Goal: Information Seeking & Learning: Learn about a topic

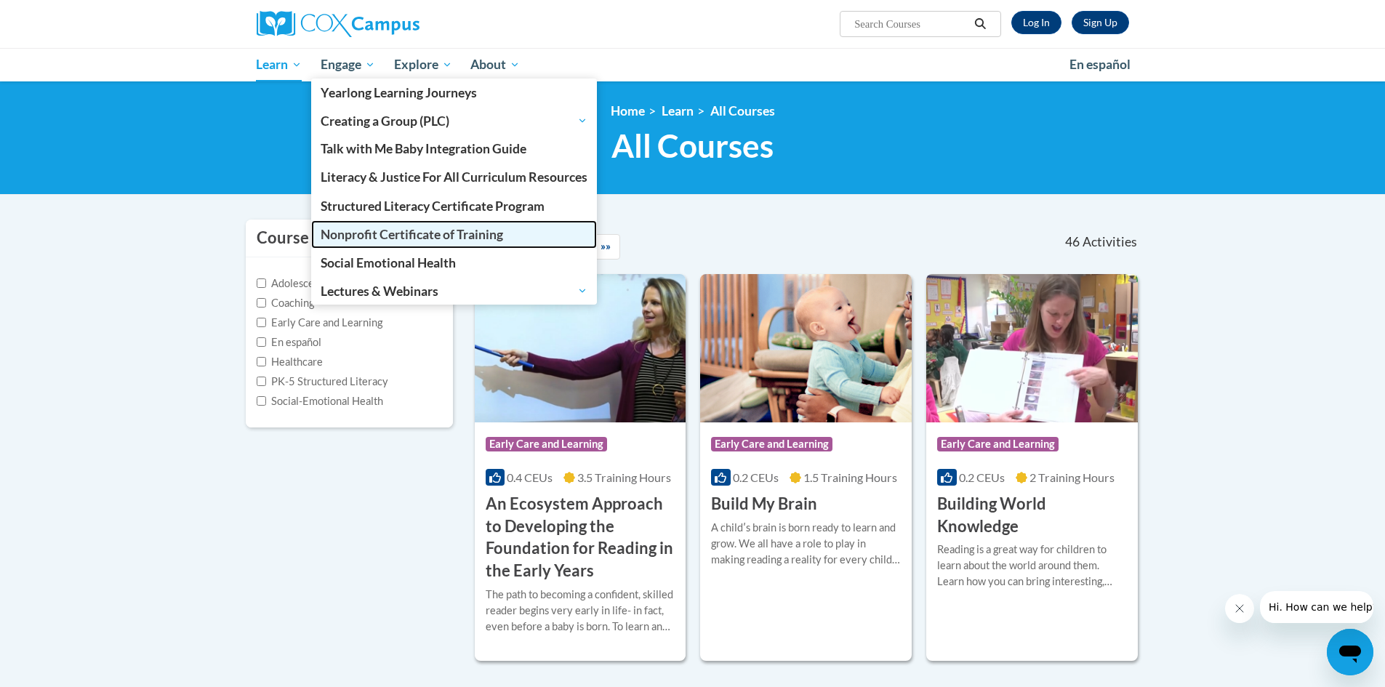
click at [396, 229] on span "Nonprofit Certificate of Training" at bounding box center [412, 234] width 182 height 15
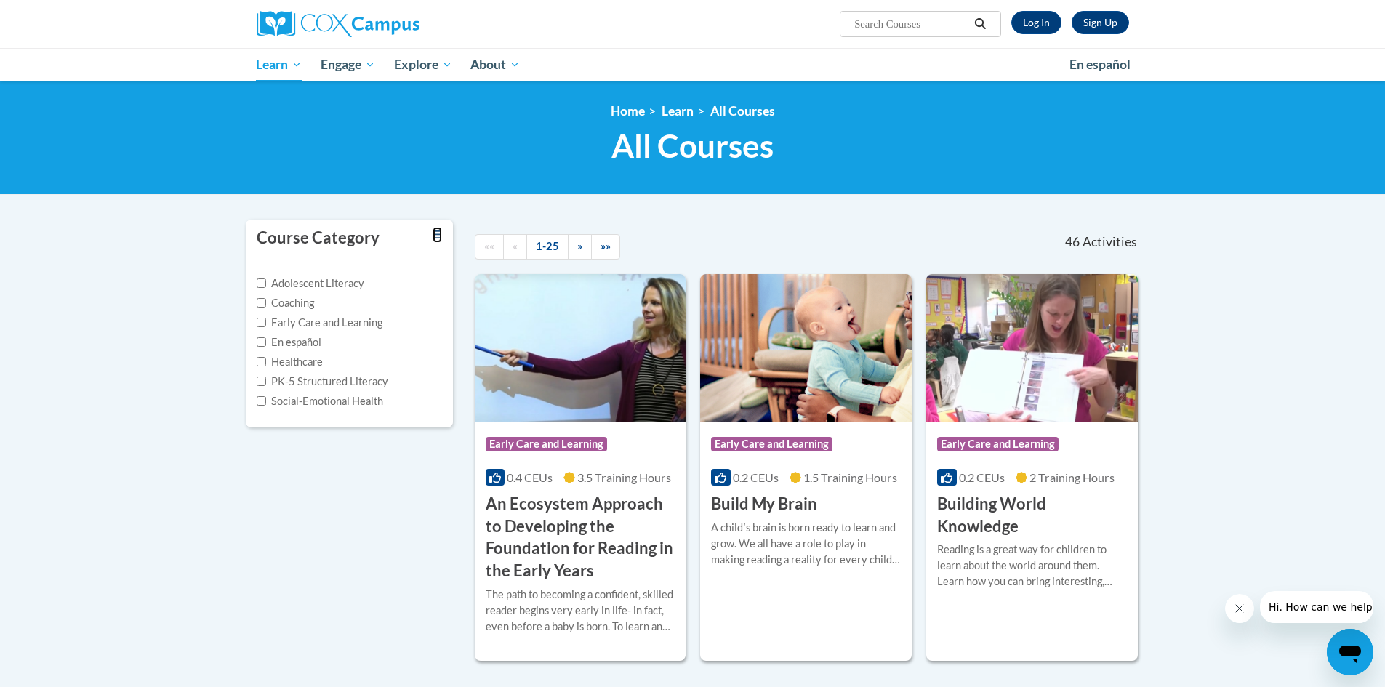
click at [436, 238] on icon "Toggle collapse" at bounding box center [437, 234] width 9 height 11
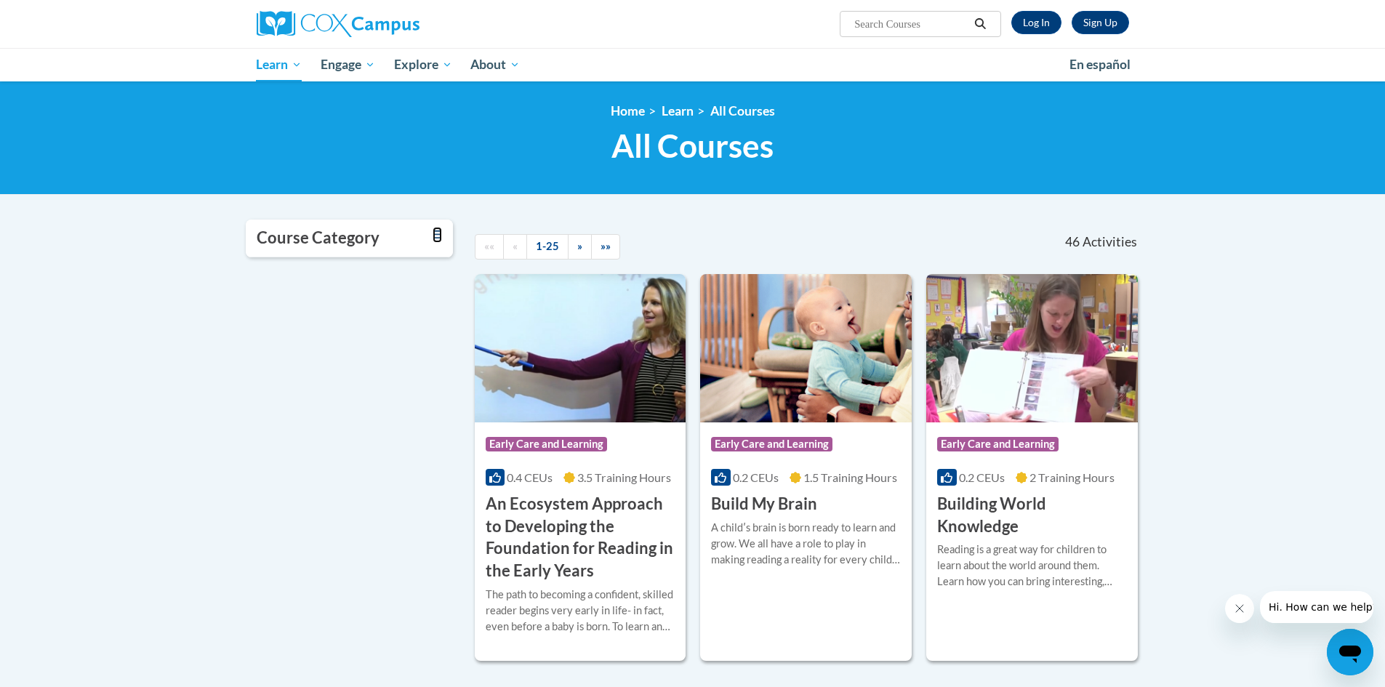
click at [436, 238] on icon "Toggle collapse" at bounding box center [437, 234] width 9 height 11
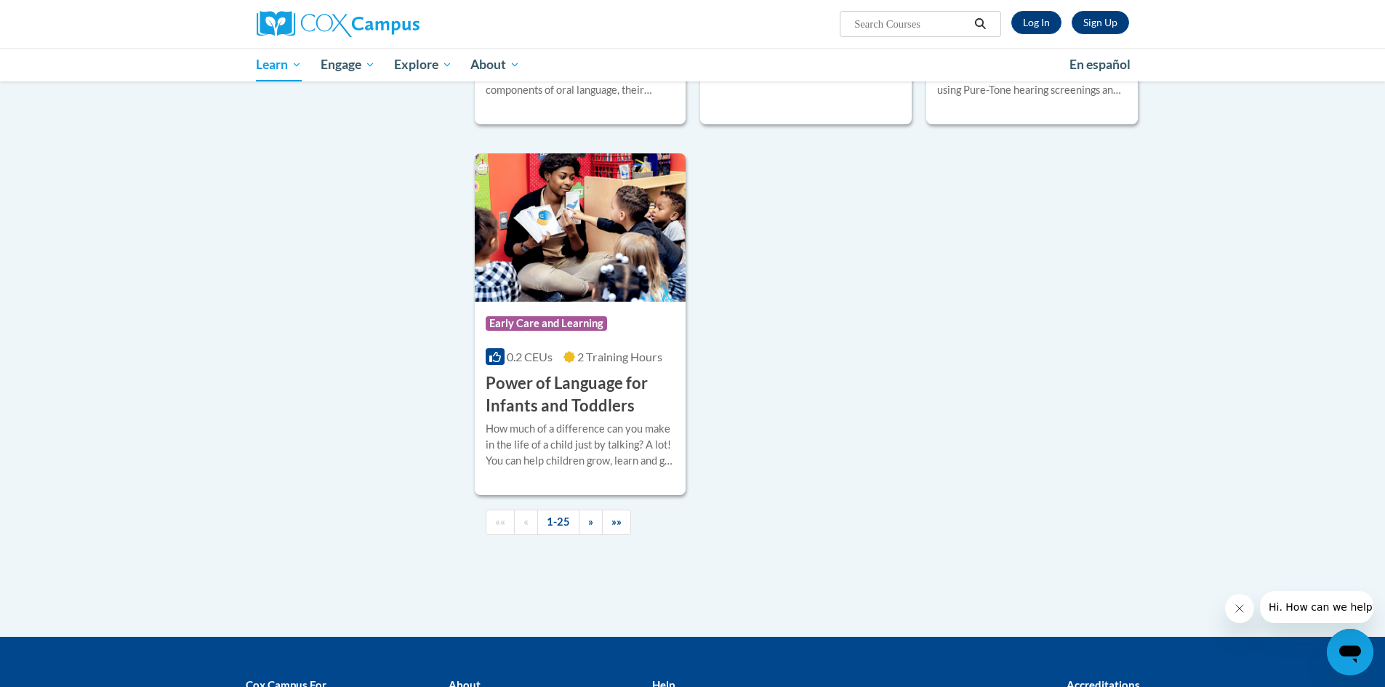
scroll to position [3435, 0]
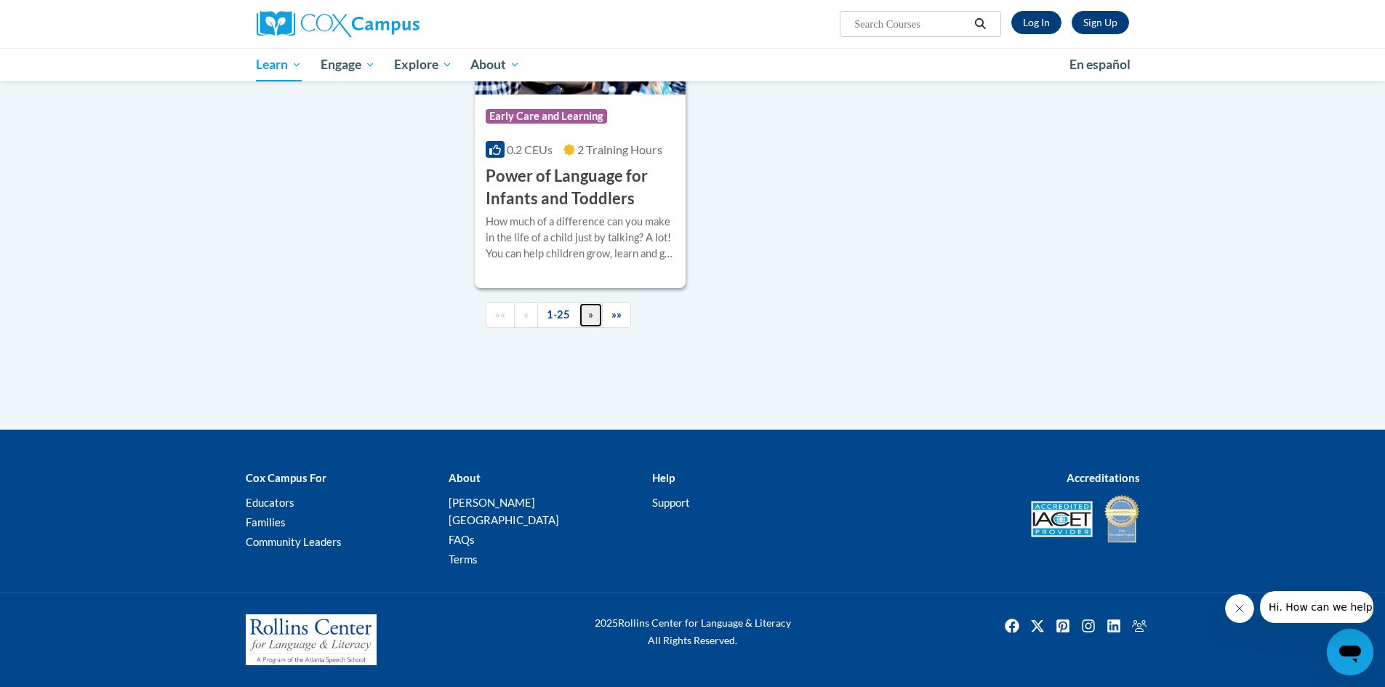
click at [586, 328] on link "»" at bounding box center [591, 314] width 24 height 25
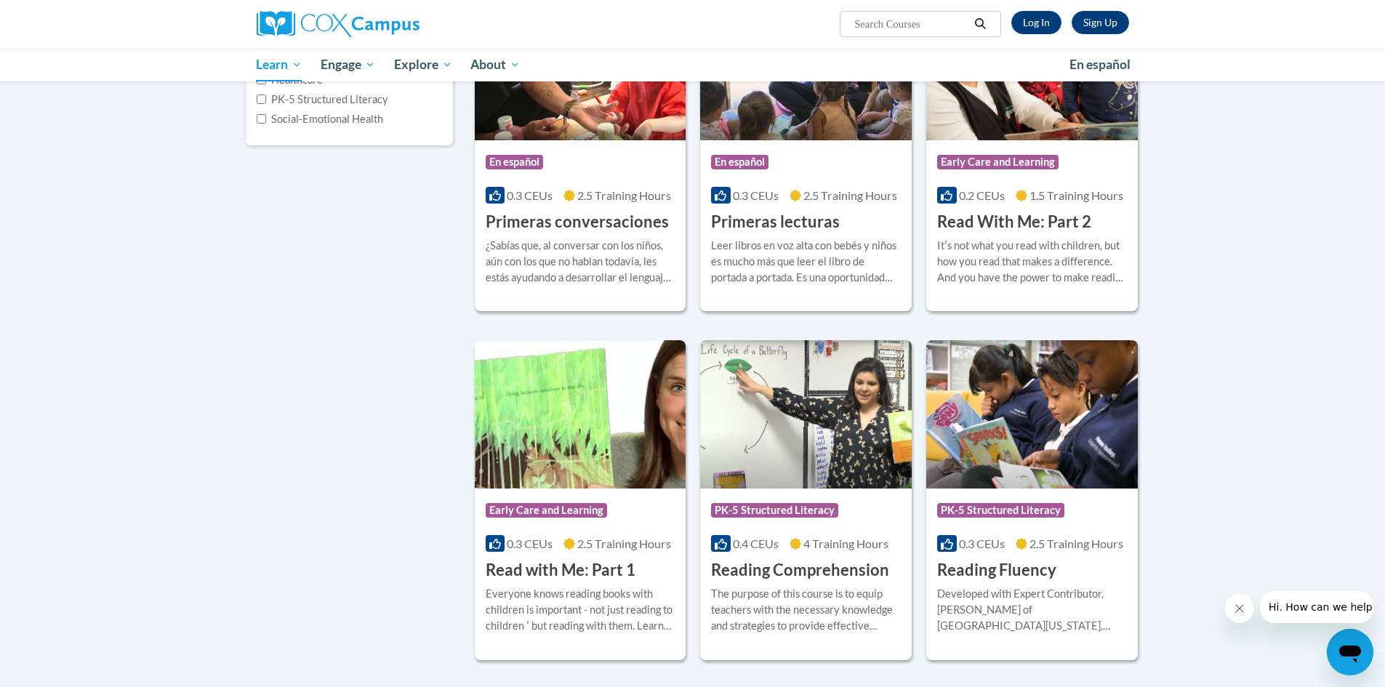
scroll to position [0, 0]
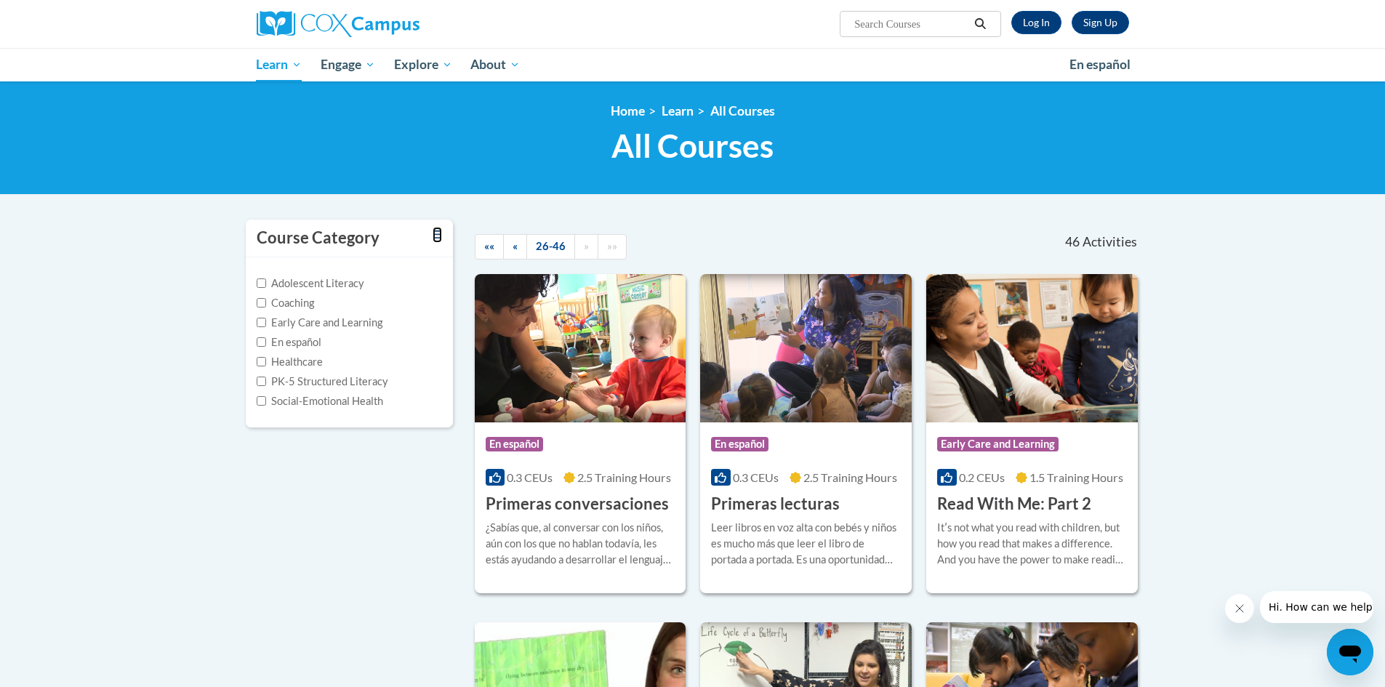
click at [439, 232] on icon "Toggle collapse" at bounding box center [437, 234] width 9 height 11
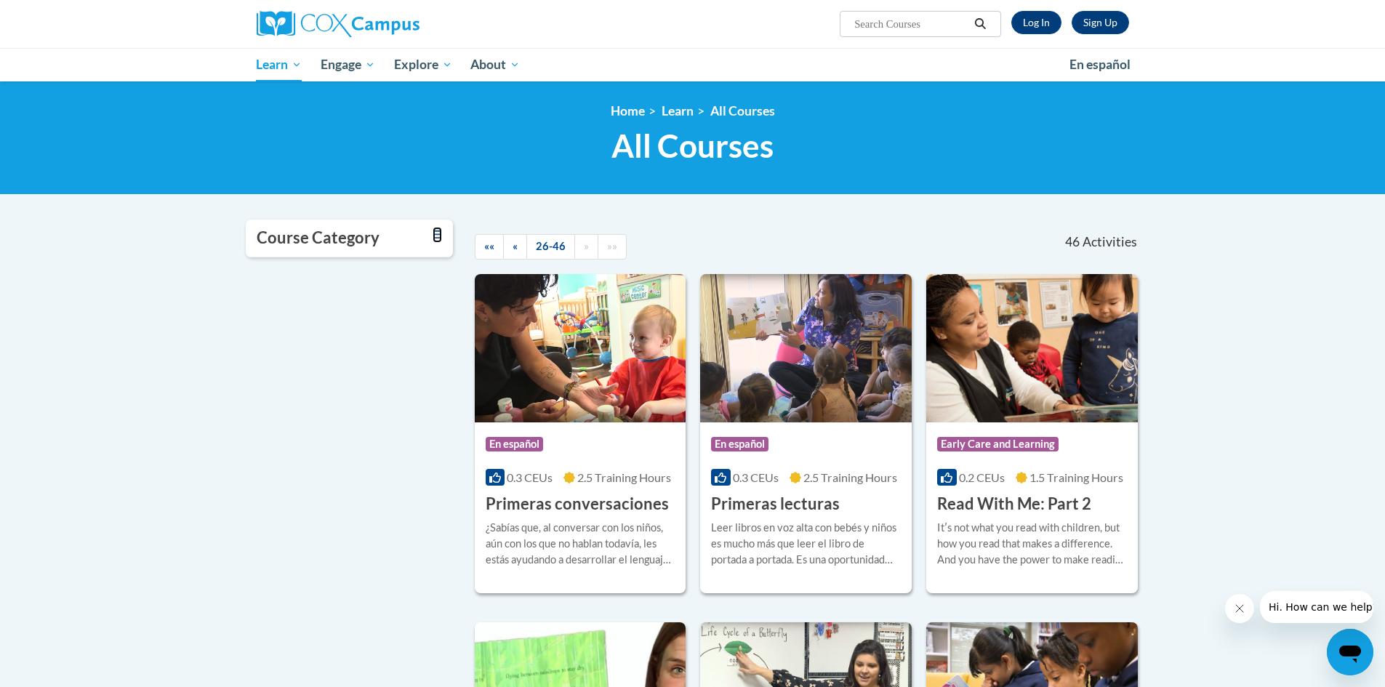
click at [439, 232] on icon "Toggle collapse" at bounding box center [437, 234] width 9 height 11
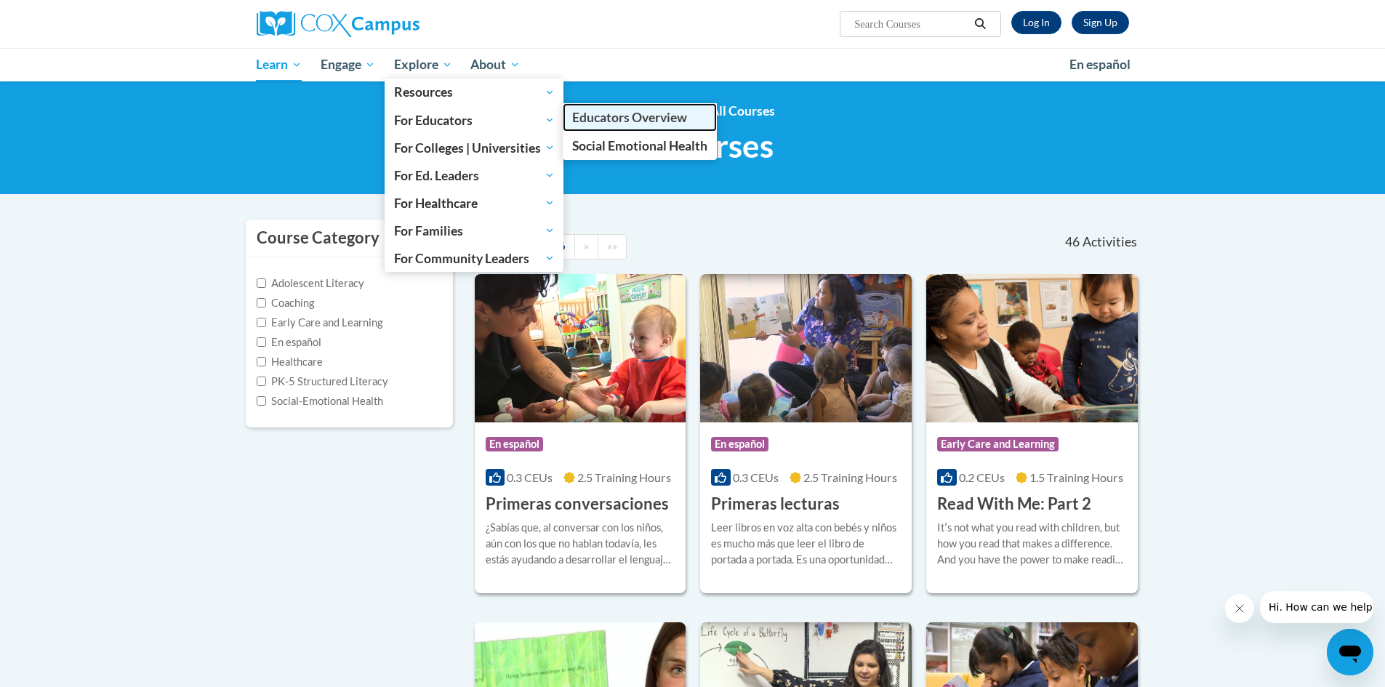
click at [633, 121] on span "Educators Overview" at bounding box center [629, 117] width 115 height 15
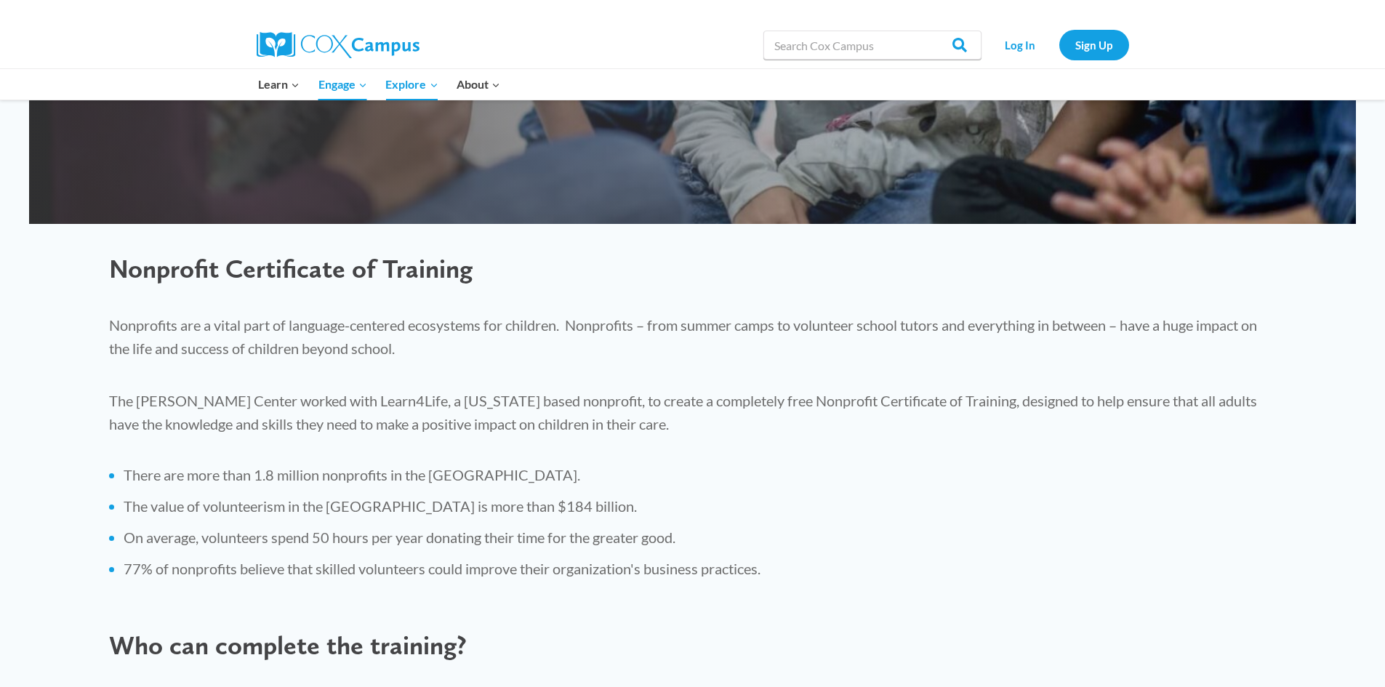
scroll to position [145, 0]
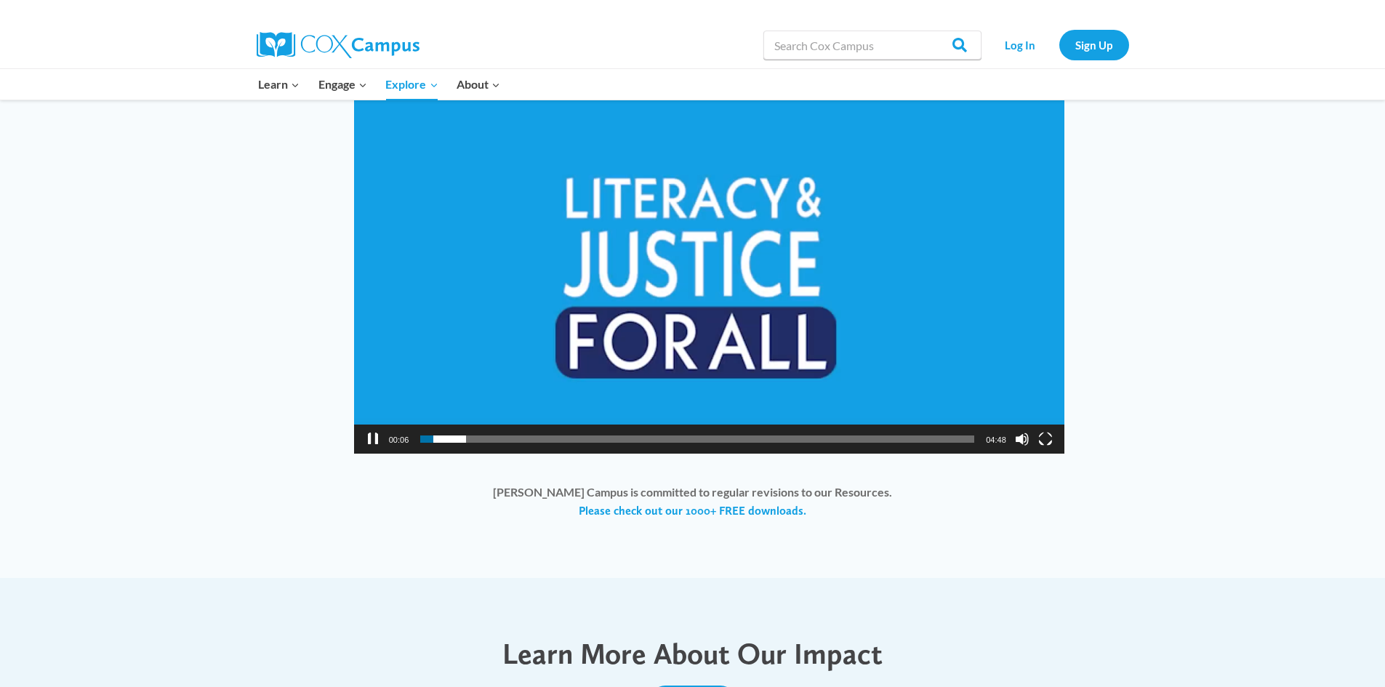
scroll to position [872, 0]
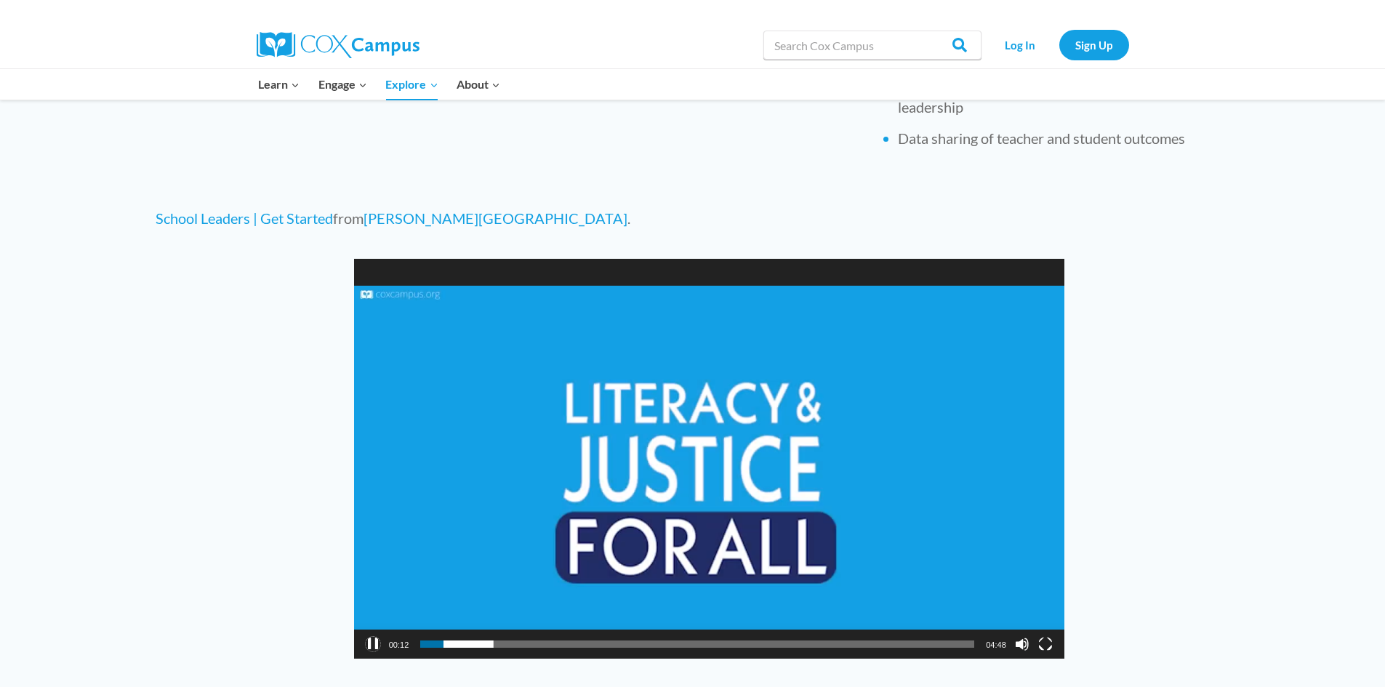
click at [371, 645] on button "Pause" at bounding box center [373, 644] width 15 height 15
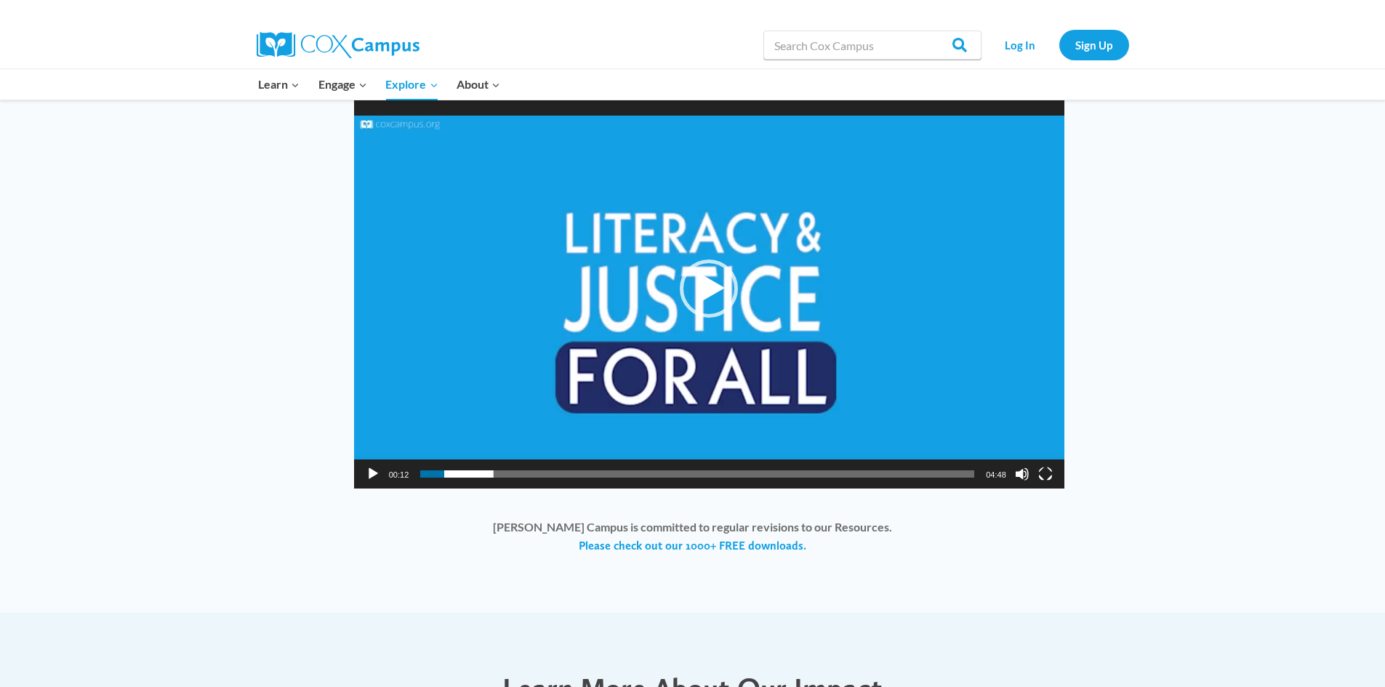
scroll to position [727, 0]
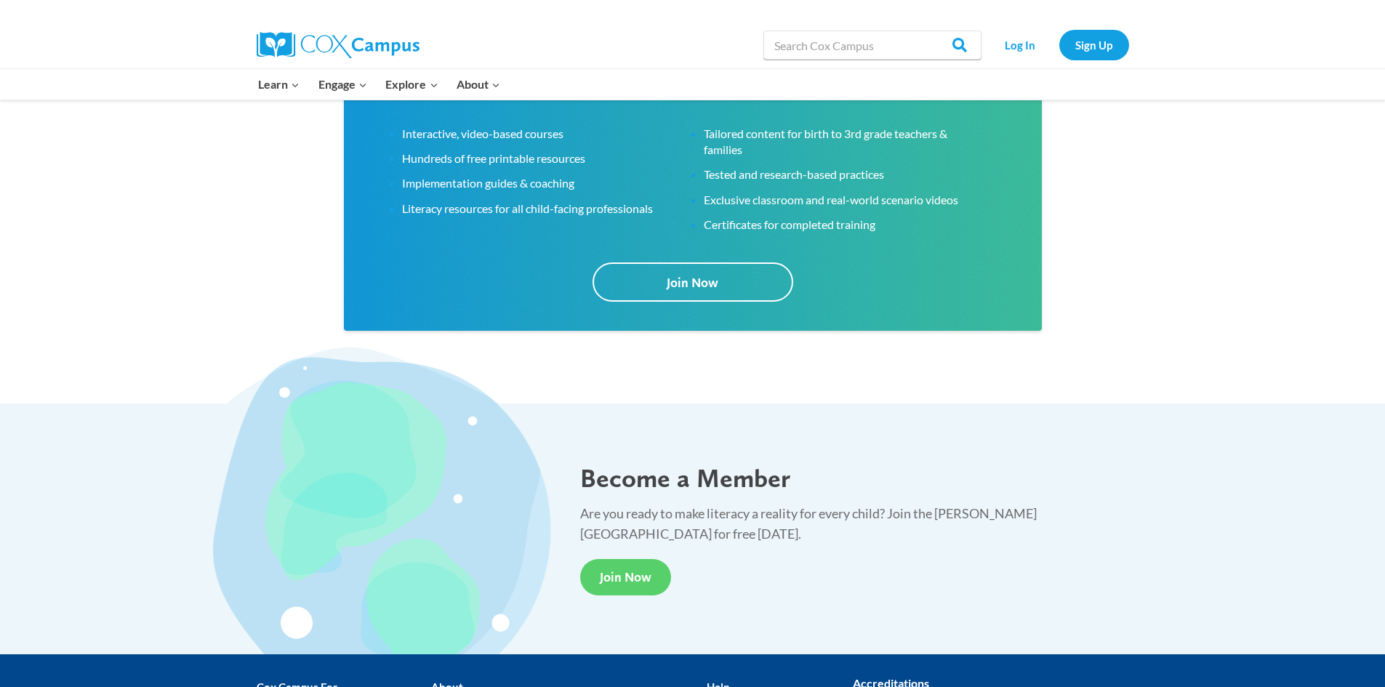
scroll to position [2666, 0]
